Goal: Navigation & Orientation: Find specific page/section

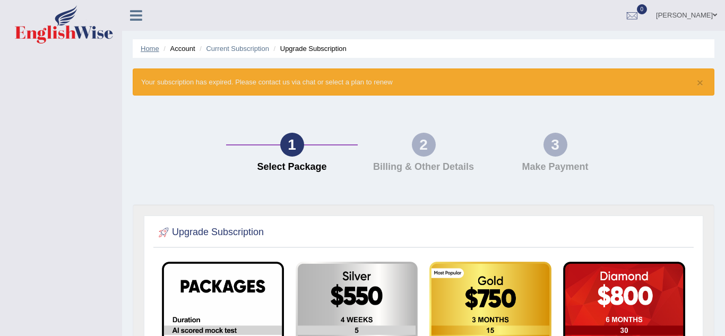
click at [145, 45] on link "Home" at bounding box center [150, 49] width 19 height 8
click at [133, 18] on icon at bounding box center [136, 15] width 12 height 14
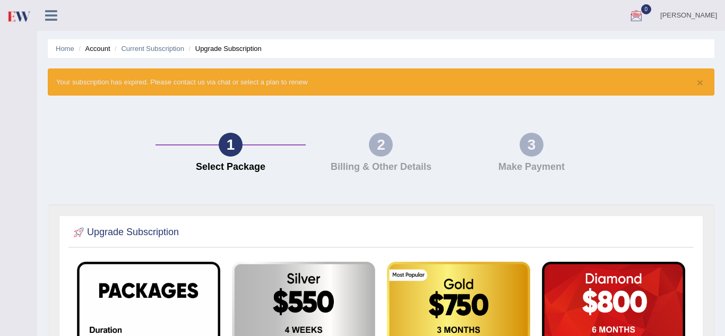
click at [48, 11] on icon at bounding box center [51, 15] width 12 height 14
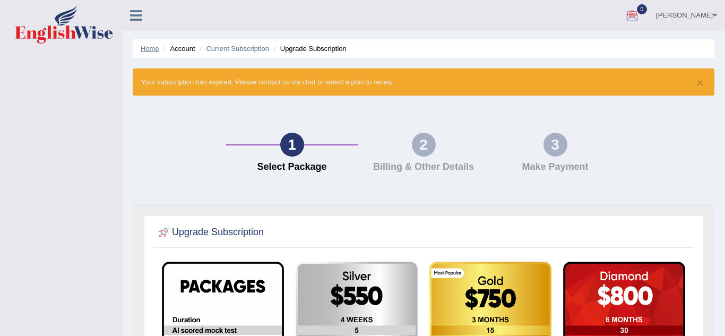
click at [142, 49] on link "Home" at bounding box center [150, 49] width 19 height 8
click at [181, 46] on li "Account" at bounding box center [178, 49] width 34 height 10
click at [237, 48] on link "Current Subscription" at bounding box center [237, 49] width 63 height 8
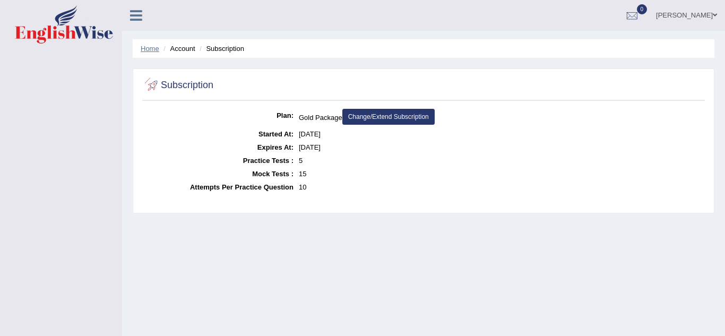
click at [147, 46] on link "Home" at bounding box center [150, 49] width 19 height 8
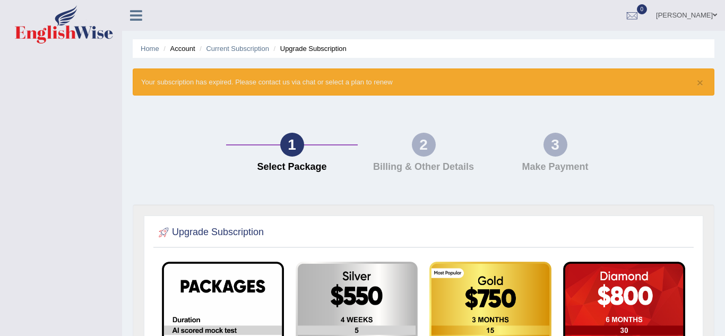
click at [185, 53] on li "Account" at bounding box center [178, 49] width 34 height 10
click at [181, 53] on li "Account" at bounding box center [178, 49] width 34 height 10
click at [182, 52] on li "Account" at bounding box center [178, 49] width 34 height 10
click at [215, 48] on link "Current Subscription" at bounding box center [237, 49] width 63 height 8
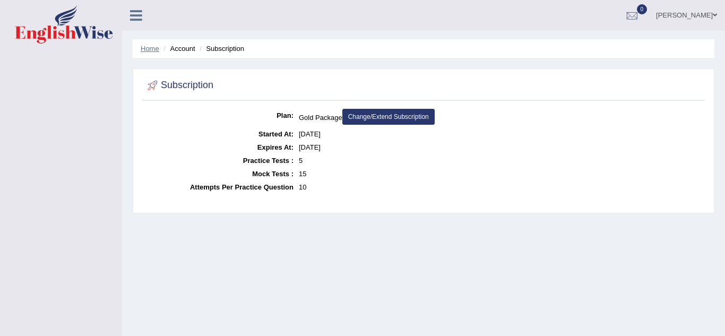
click at [152, 50] on link "Home" at bounding box center [150, 49] width 19 height 8
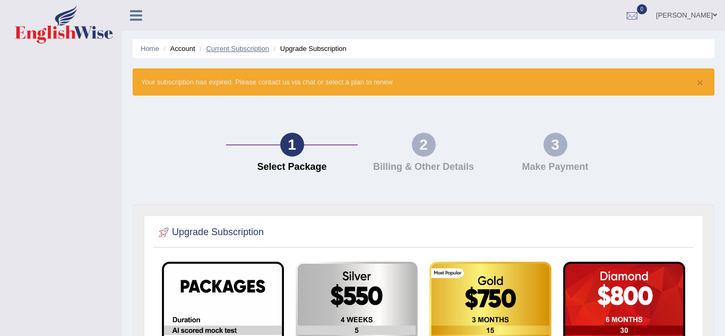
click at [219, 50] on link "Current Subscription" at bounding box center [237, 49] width 63 height 8
